Goal: Task Accomplishment & Management: Manage account settings

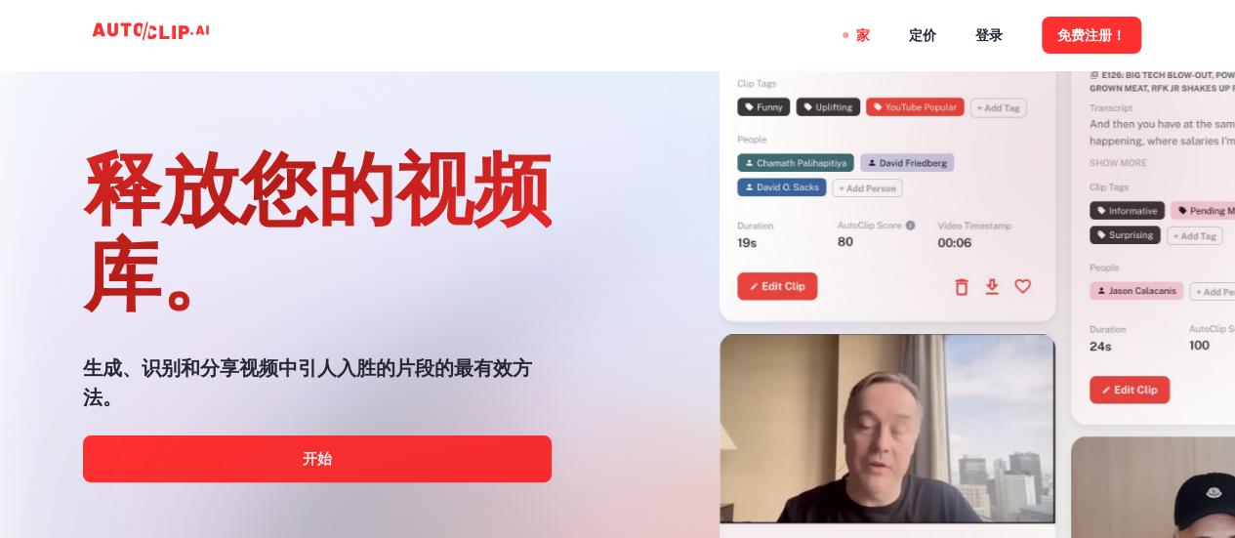
drag, startPoint x: 0, startPoint y: 0, endPoint x: 321, endPoint y: 465, distance: 564.9
click at [321, 465] on div at bounding box center [618, 538] width 988 height 391
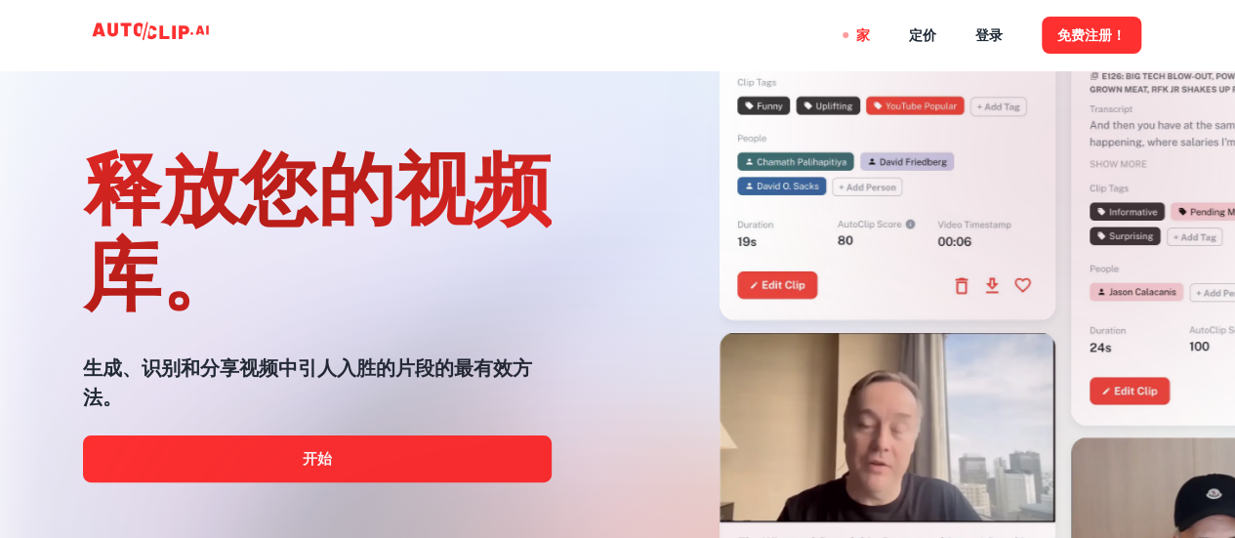
click at [321, 465] on div at bounding box center [618, 538] width 988 height 391
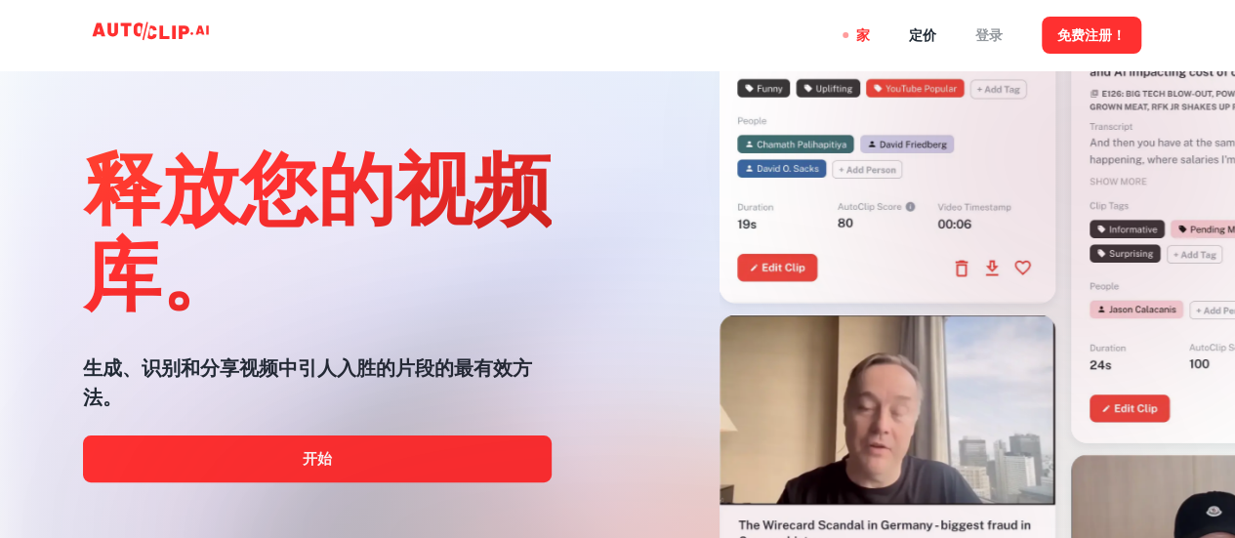
click at [989, 33] on font "登录" at bounding box center [988, 36] width 27 height 16
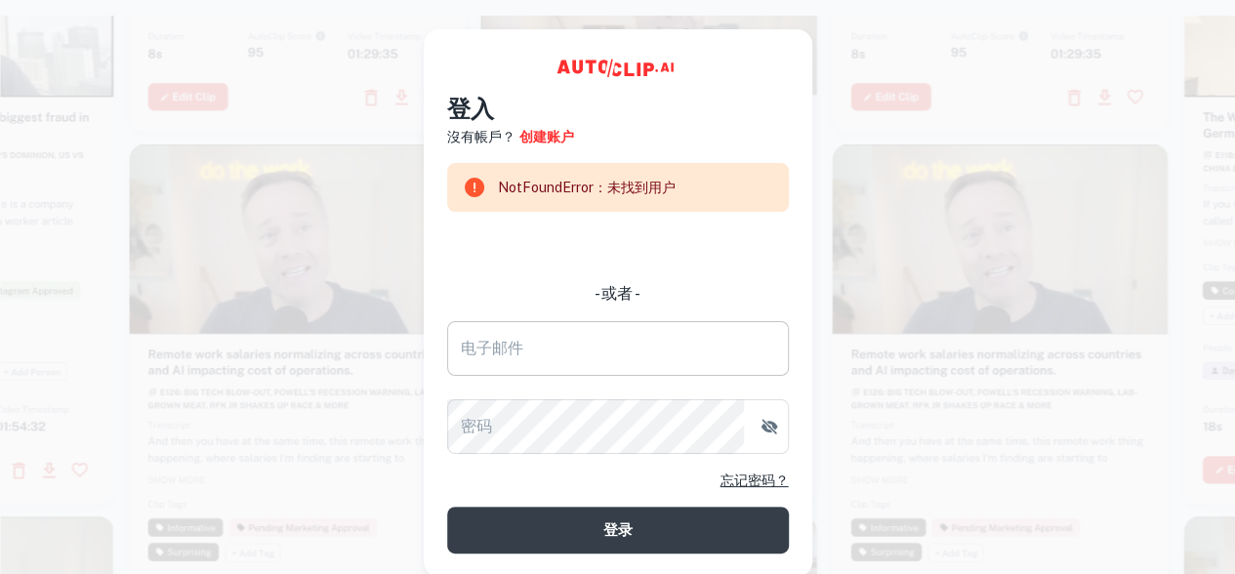
drag, startPoint x: 656, startPoint y: 317, endPoint x: 657, endPoint y: 335, distance: 17.6
click at [657, 335] on form "NotFoundError：未找到用户 - 或者 - 电子邮件 电子邮件 密码 密码 忘记密码？ 登录" at bounding box center [618, 358] width 342 height 391
click at [312, 446] on div at bounding box center [298, 446] width 336 height 598
click at [310, 424] on div at bounding box center [298, 448] width 336 height 598
